Goal: Navigation & Orientation: Find specific page/section

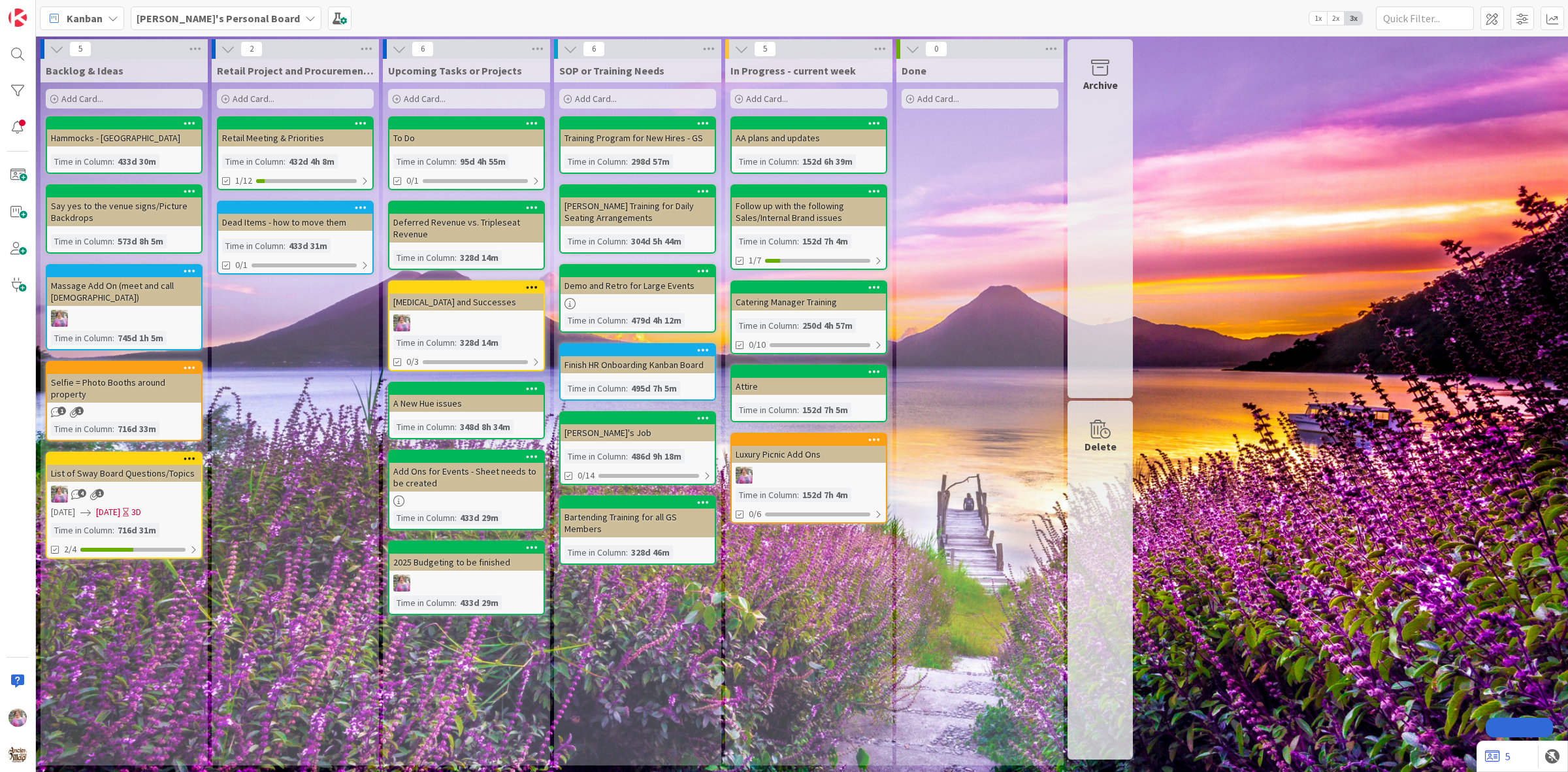
click at [235, 16] on b "[PERSON_NAME]'s Personal Board" at bounding box center [218, 18] width 163 height 13
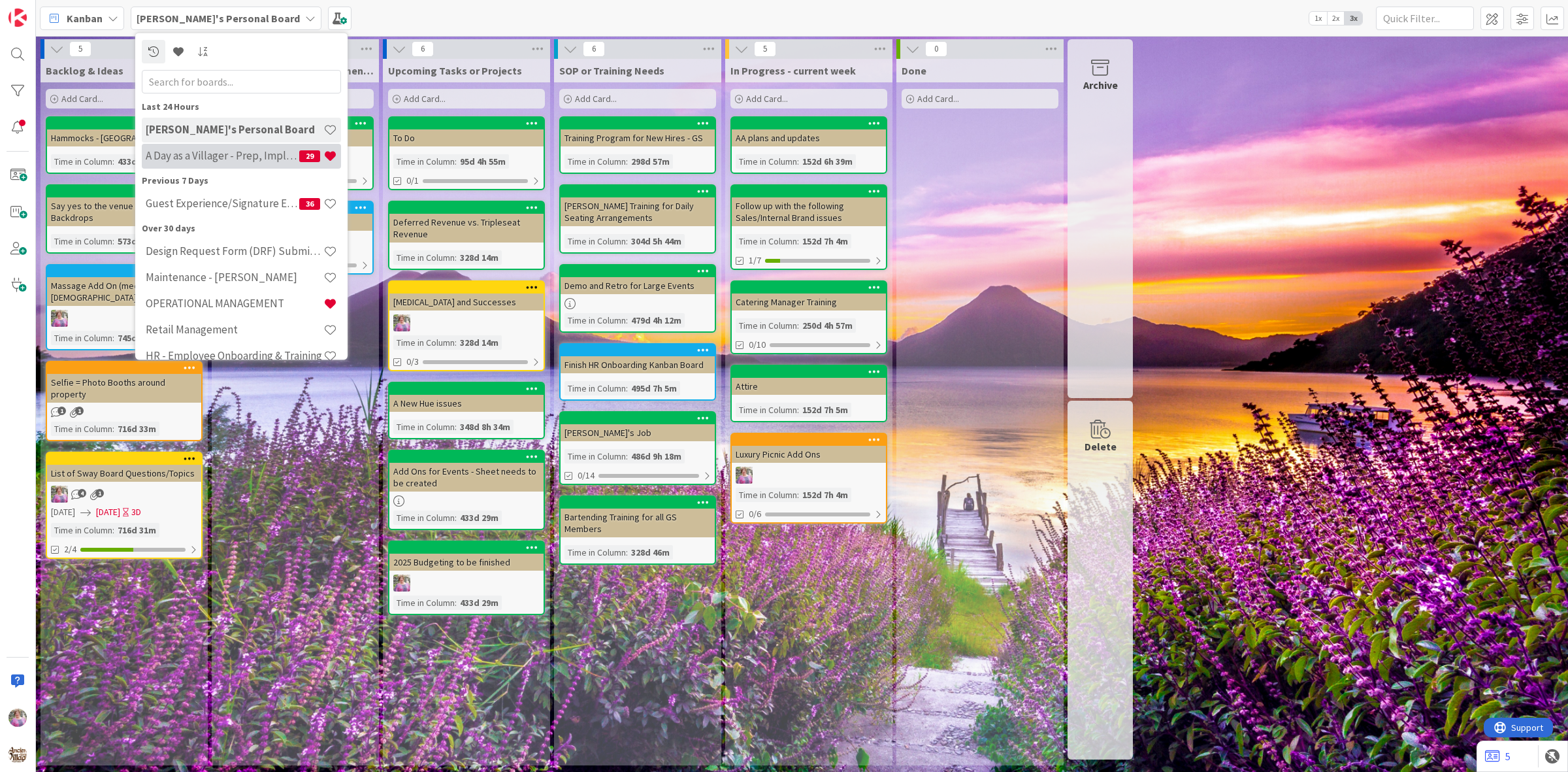
click at [203, 154] on h4 "A Day as a Villager - Prep, Implement and Execute" at bounding box center [222, 156] width 153 height 13
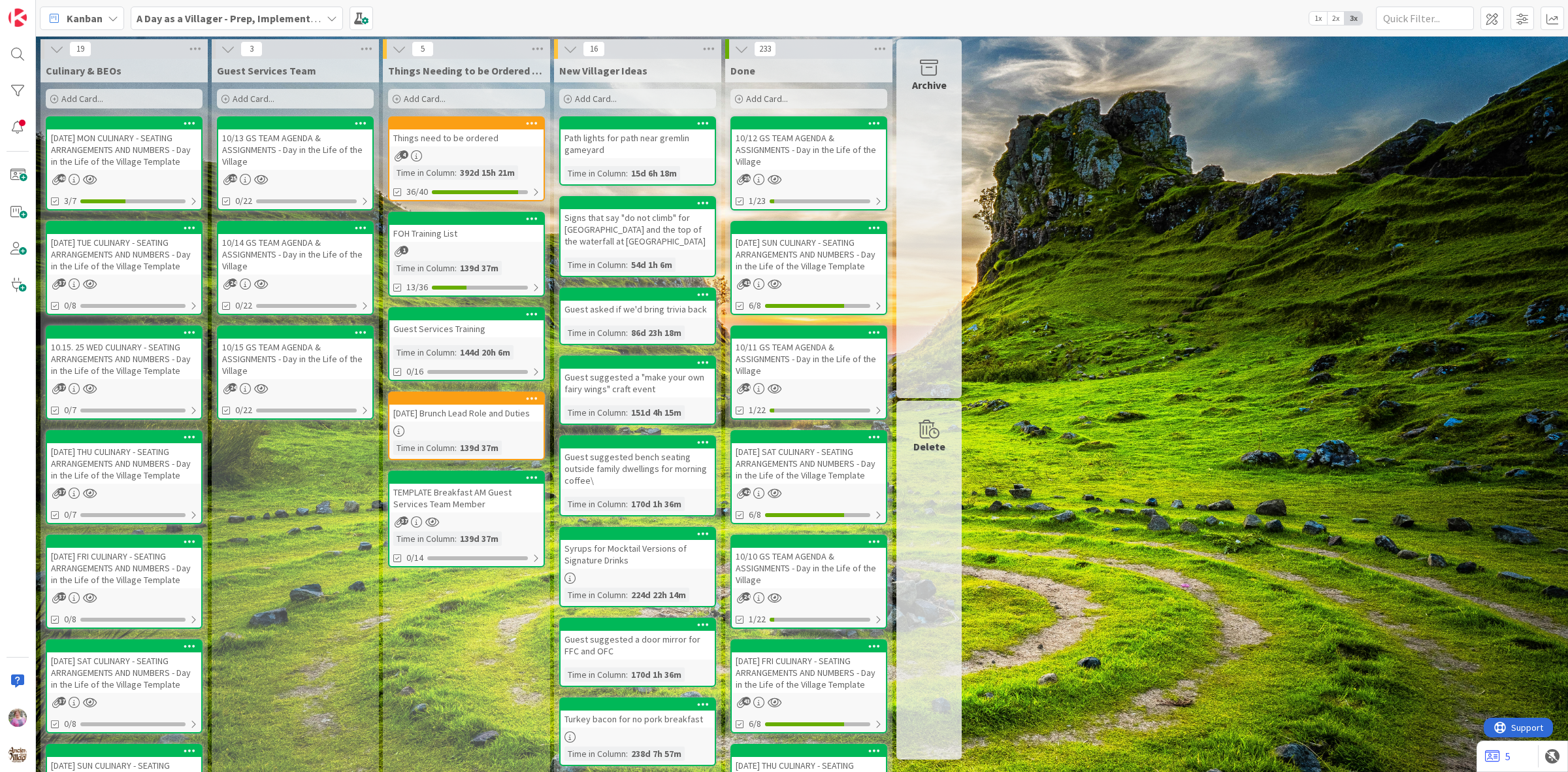
click at [296, 242] on div "10/14 GS TEAM AGENDA & ASSIGNMENTS - Day in the Life of the Village" at bounding box center [295, 254] width 154 height 41
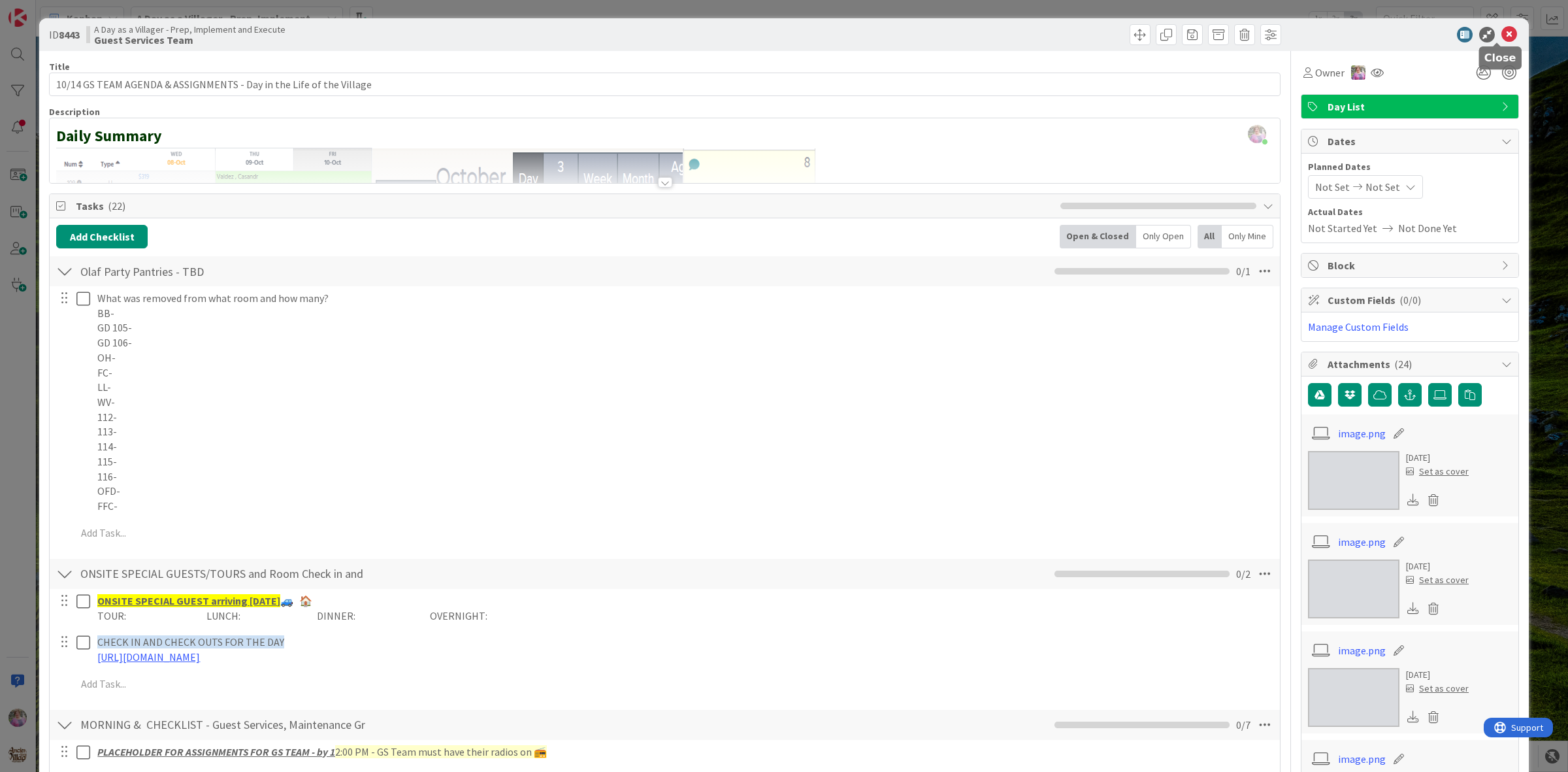
click at [1503, 29] on icon at bounding box center [1509, 35] width 16 height 16
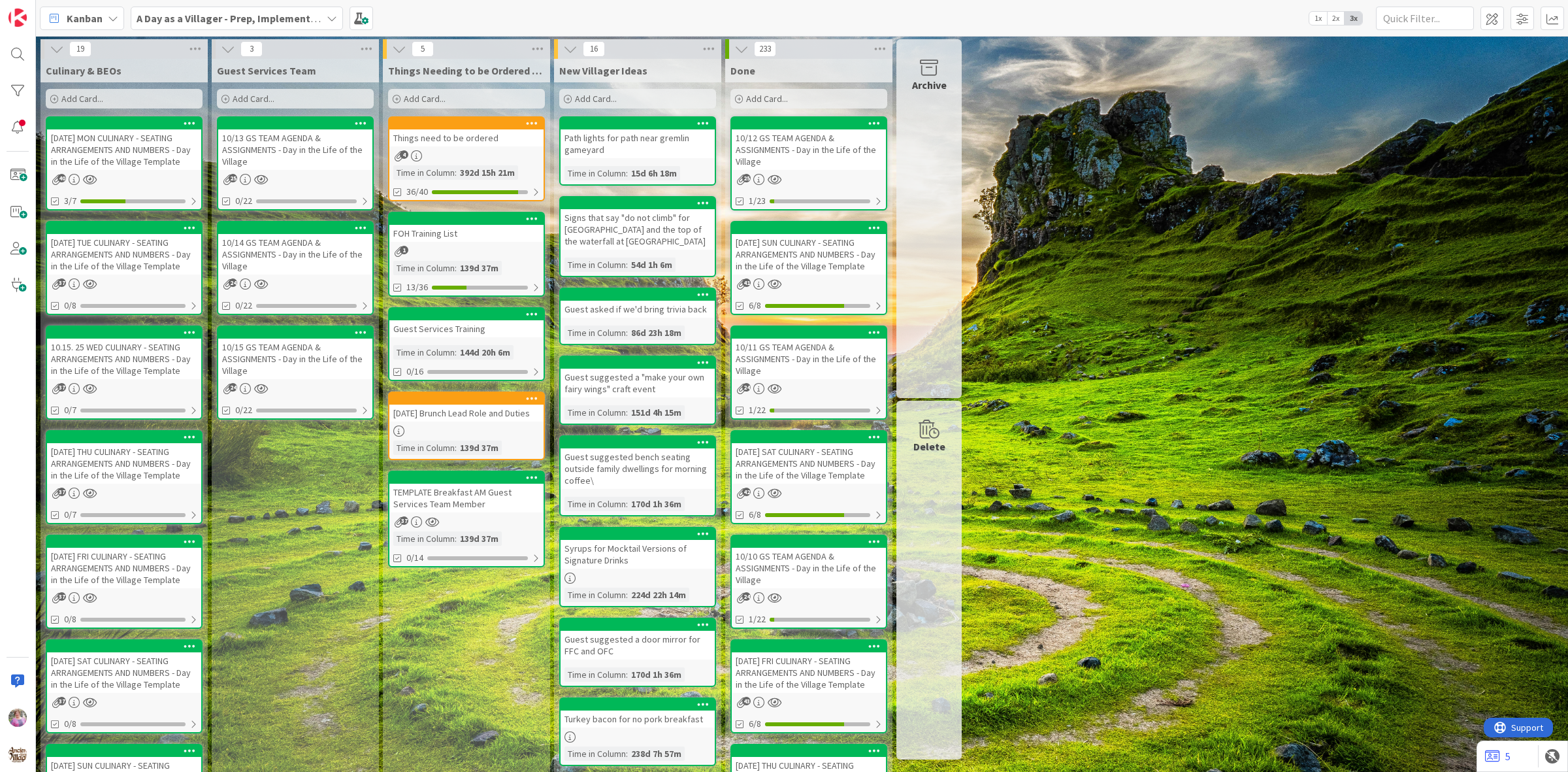
click at [116, 240] on div "[DATE] TUE CULINARY - SEATING ARRANGEMENTS AND NUMBERS - Day in the Life of the…" at bounding box center [124, 254] width 154 height 41
